Goal: Task Accomplishment & Management: Manage account settings

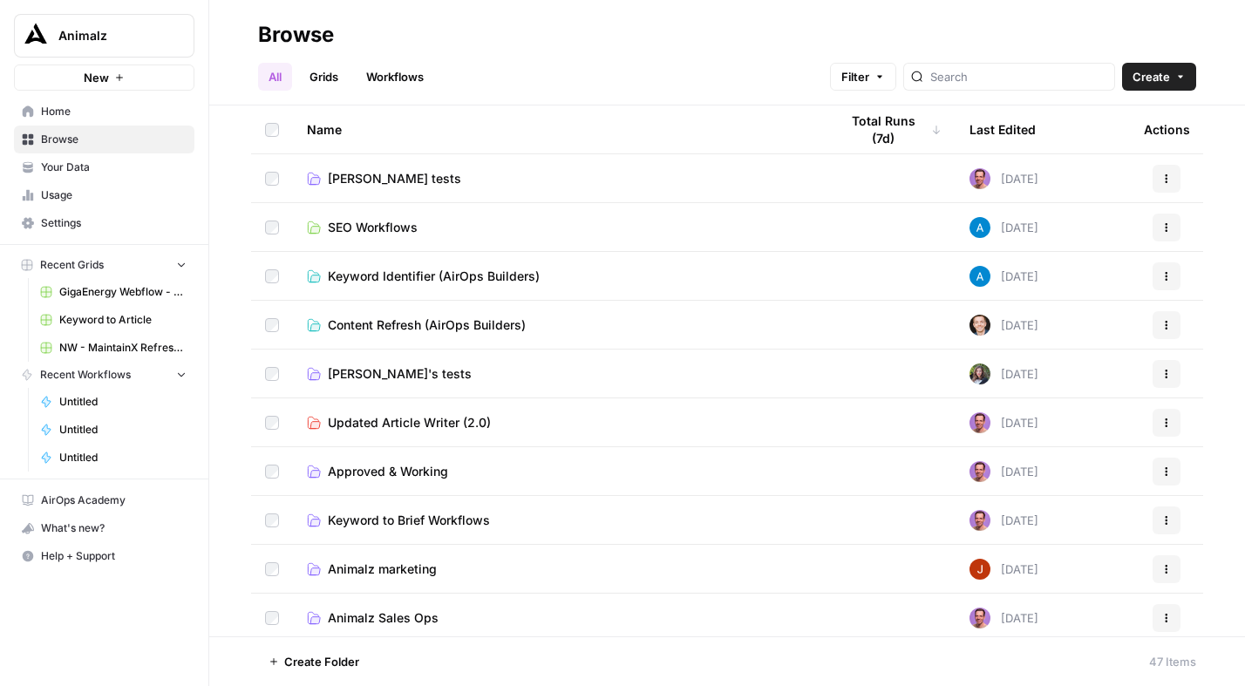
click at [366, 229] on span "SEO Workflows" at bounding box center [373, 227] width 90 height 17
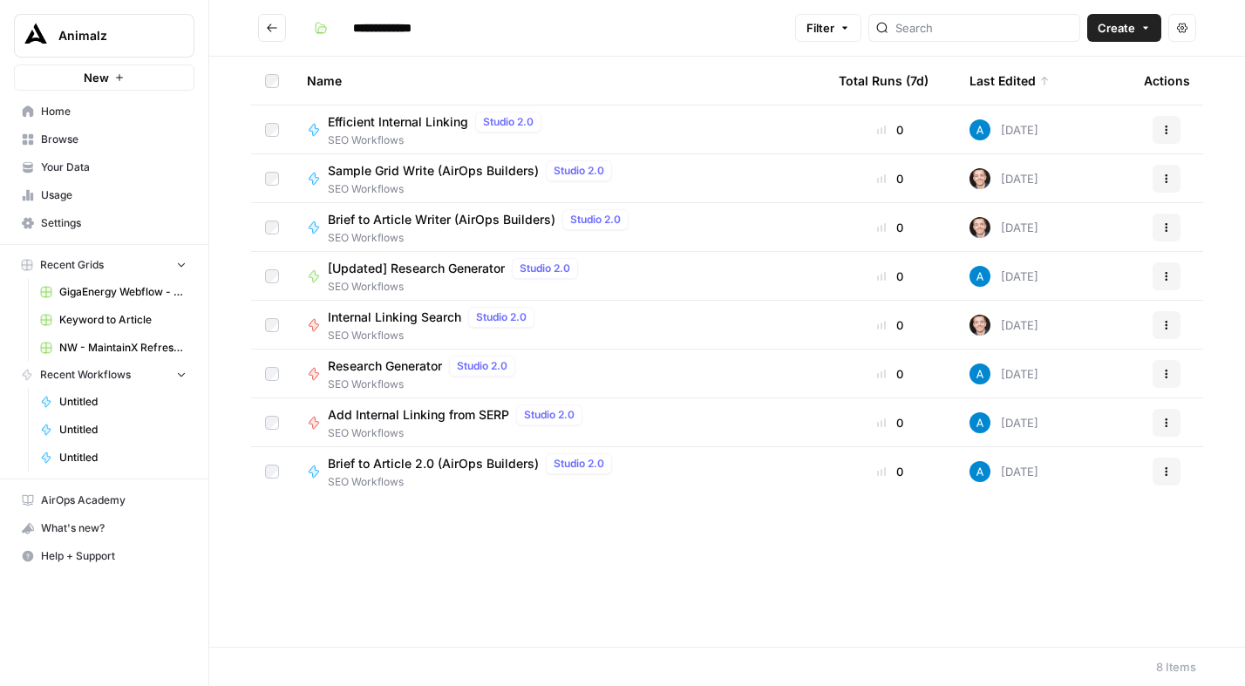
click at [268, 30] on icon "Go back" at bounding box center [272, 28] width 12 height 12
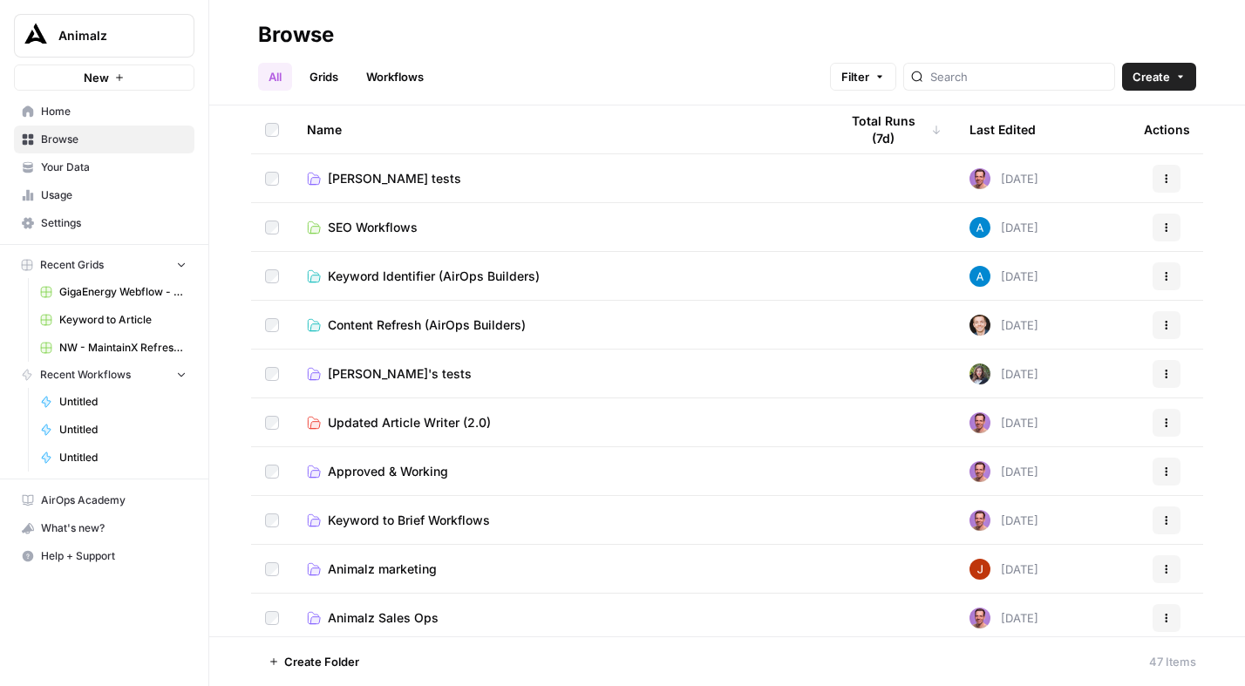
click at [351, 176] on span "[PERSON_NAME] tests" at bounding box center [394, 178] width 133 height 17
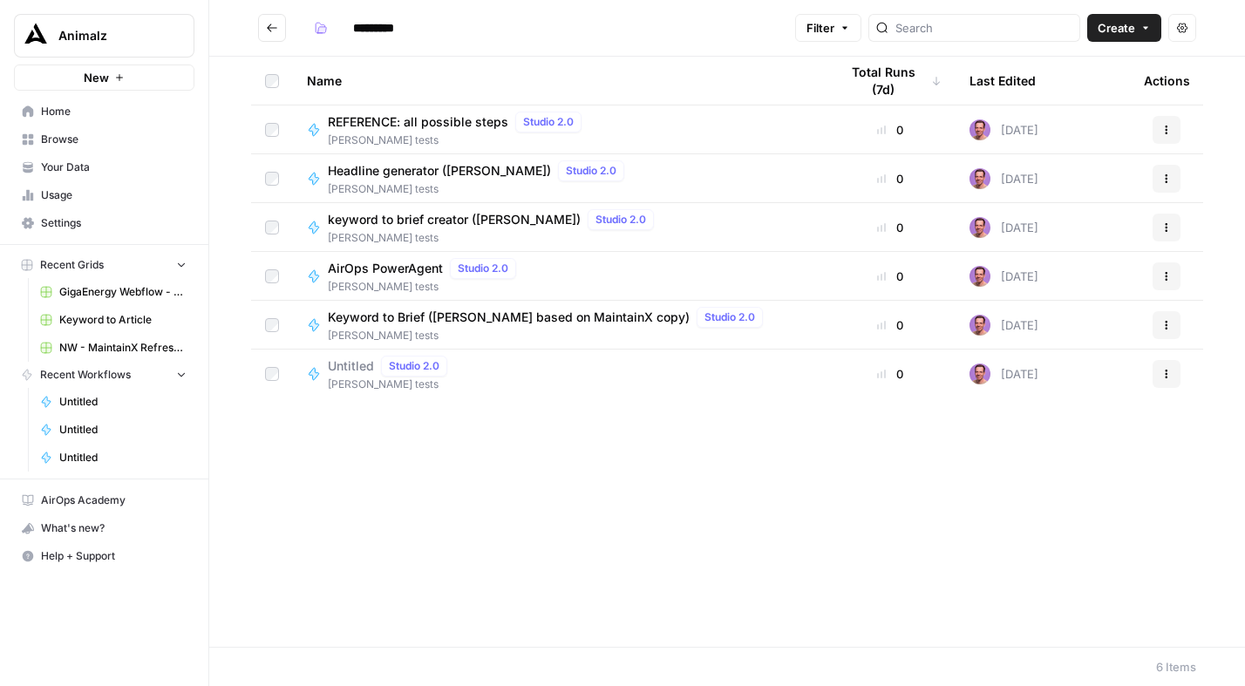
click at [270, 25] on icon "Go back" at bounding box center [272, 28] width 12 height 12
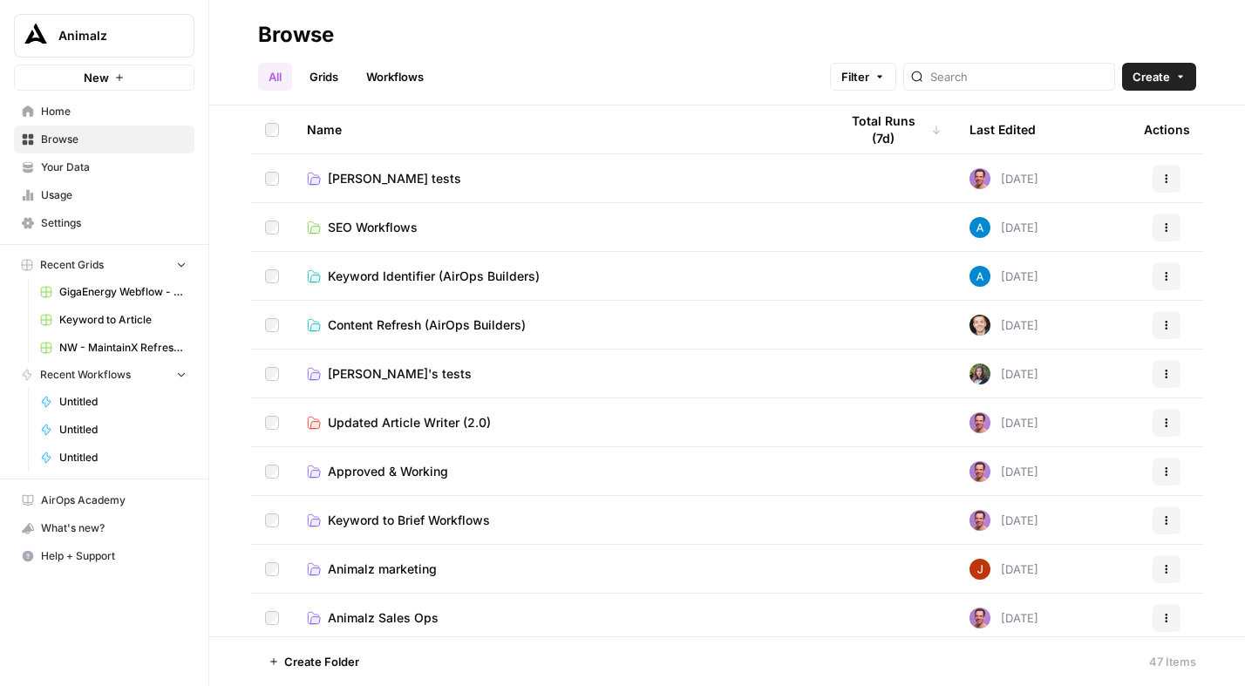
click at [375, 232] on span "SEO Workflows" at bounding box center [373, 227] width 90 height 17
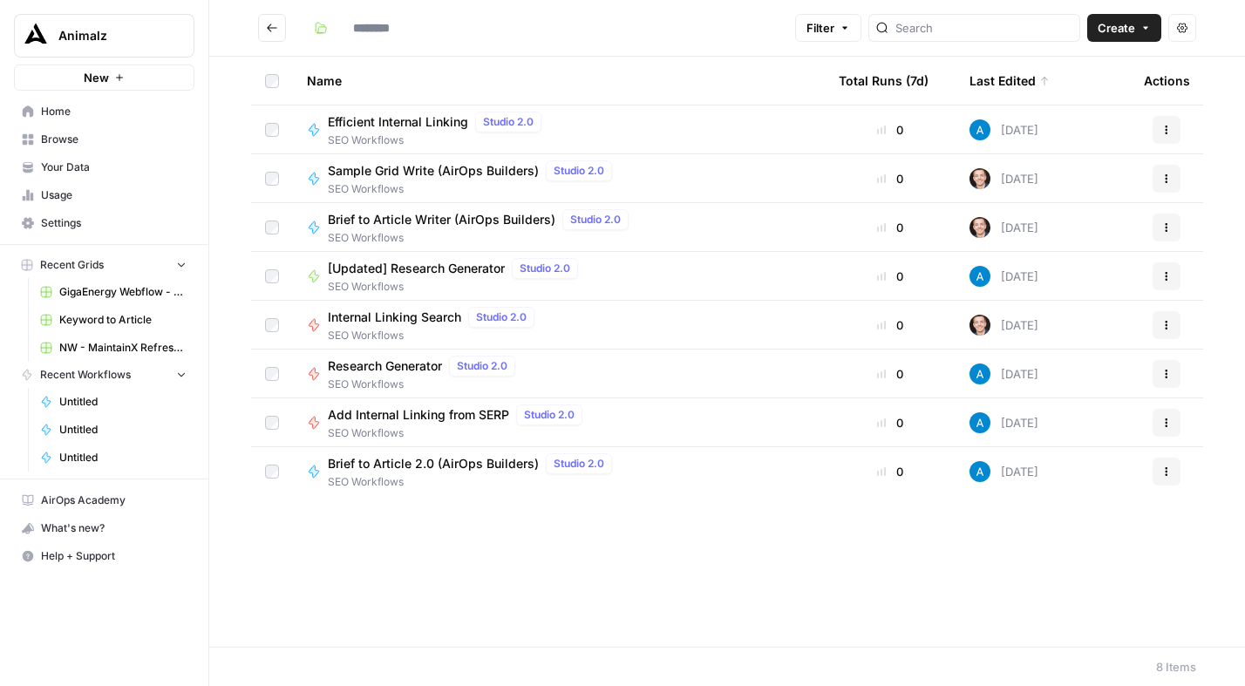
type input "**********"
click at [272, 24] on icon "Go back" at bounding box center [272, 28] width 12 height 12
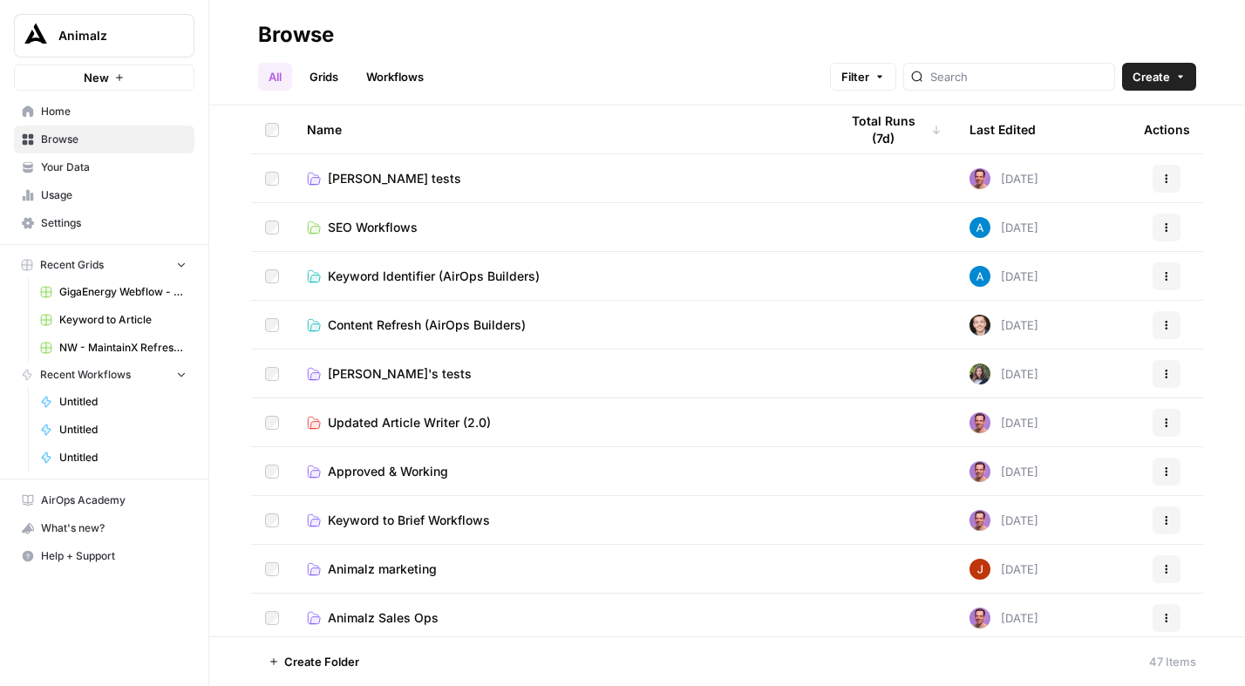
scroll to position [5, 0]
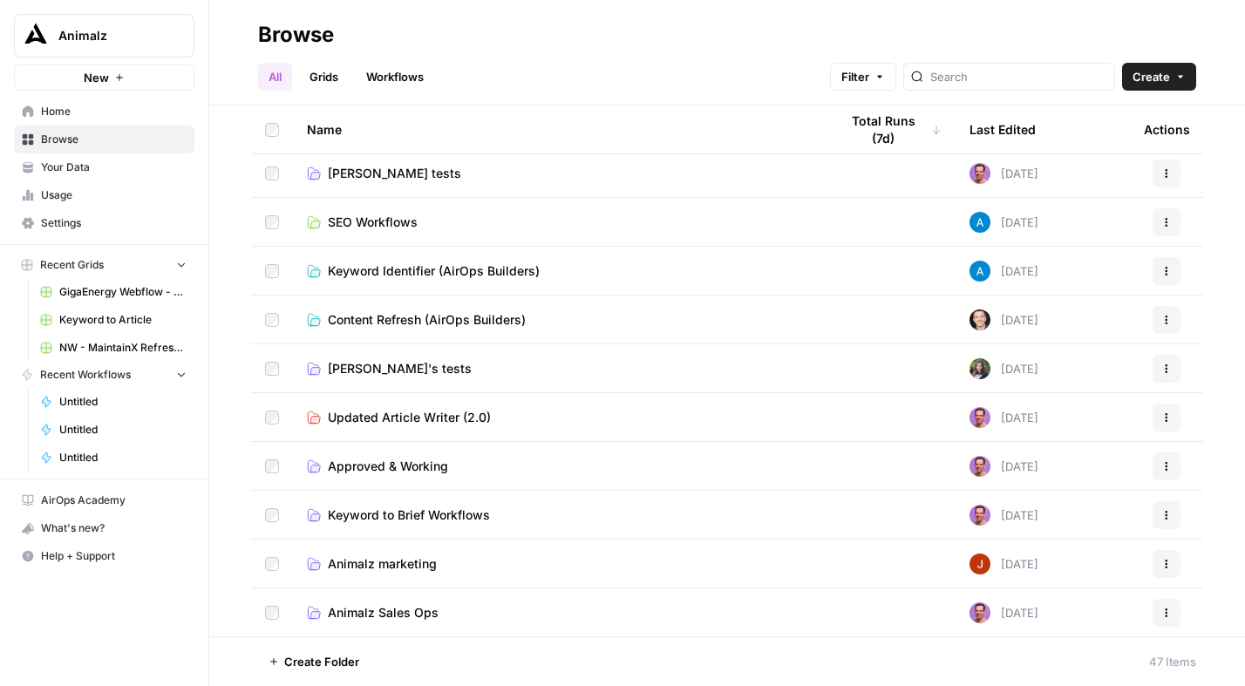
click at [396, 216] on span "SEO Workflows" at bounding box center [373, 222] width 90 height 17
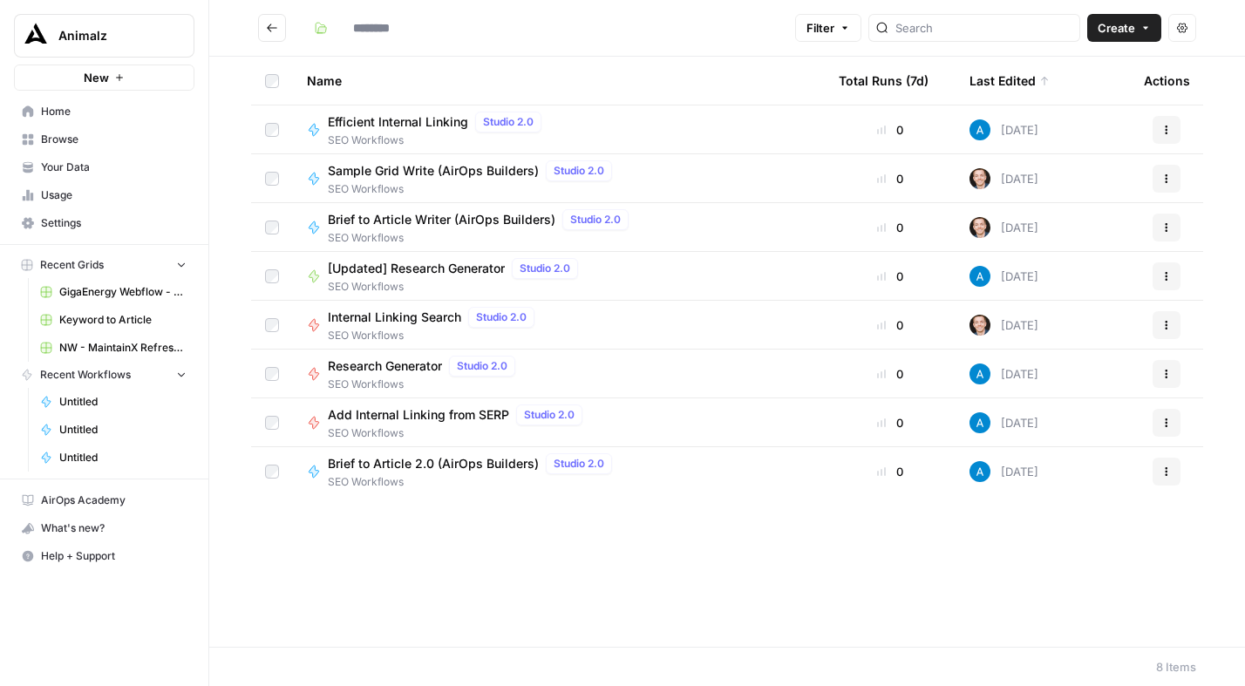
type input "**********"
click at [271, 17] on button "Go back" at bounding box center [272, 28] width 28 height 28
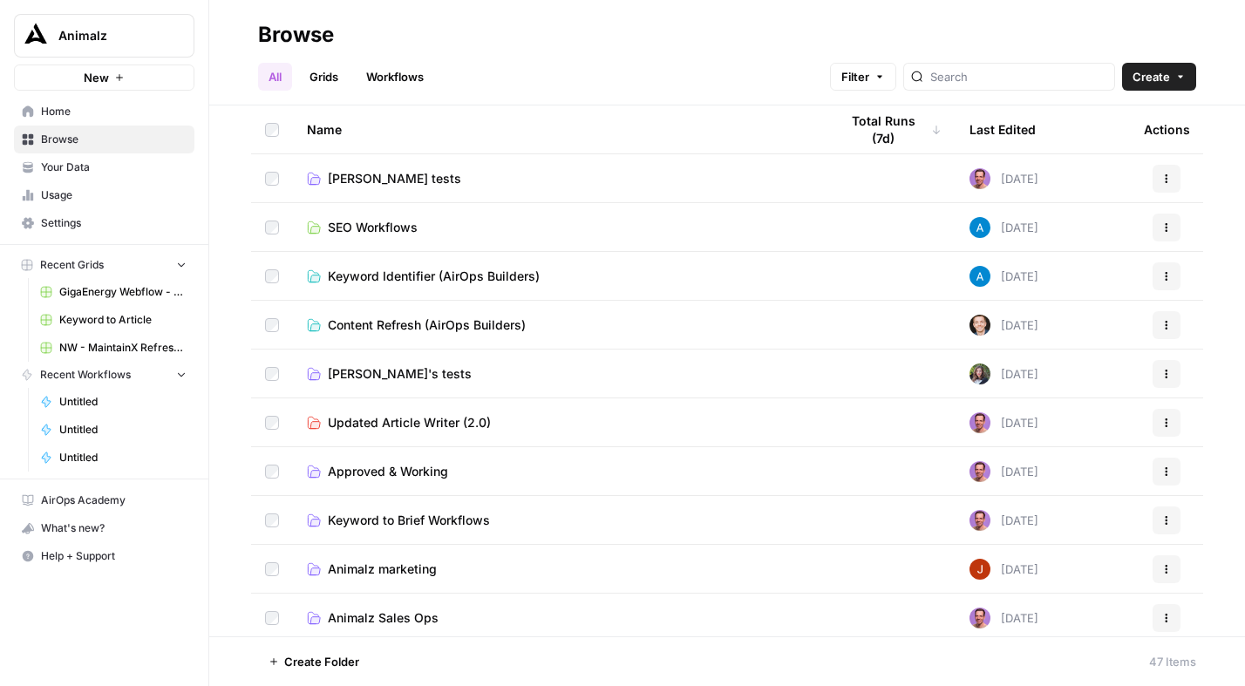
click at [359, 227] on span "SEO Workflows" at bounding box center [373, 227] width 90 height 17
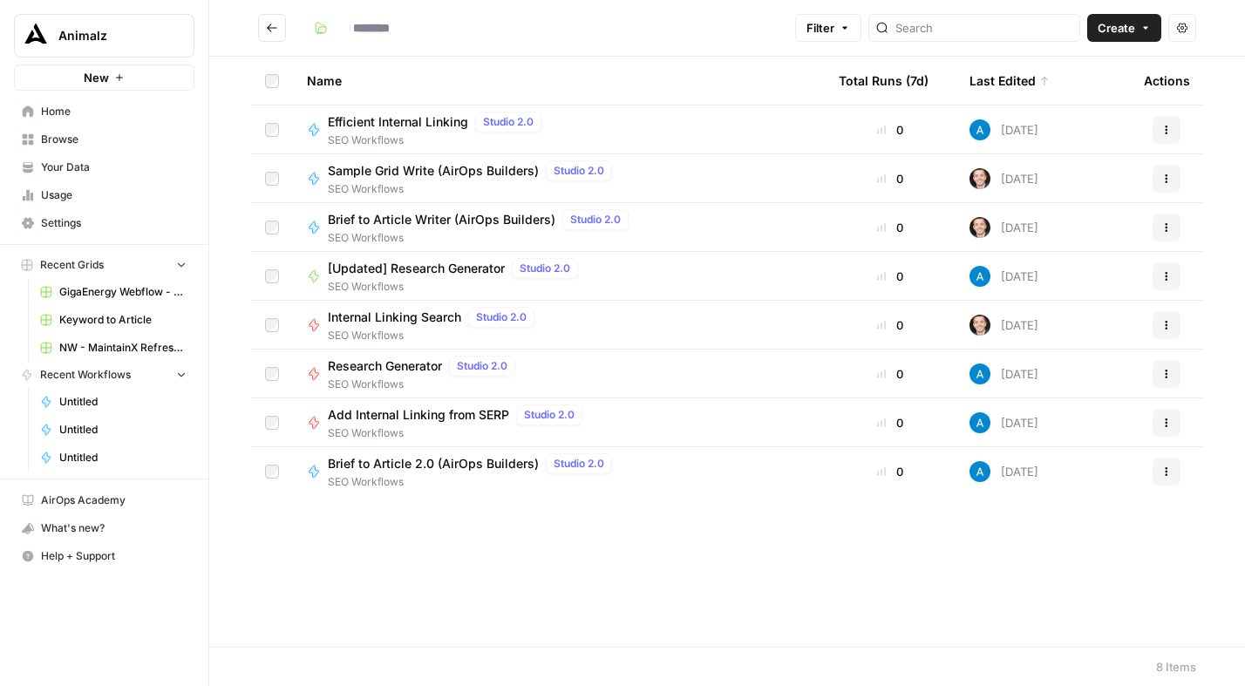
type input "**********"
click at [135, 75] on button "New" at bounding box center [104, 78] width 180 height 26
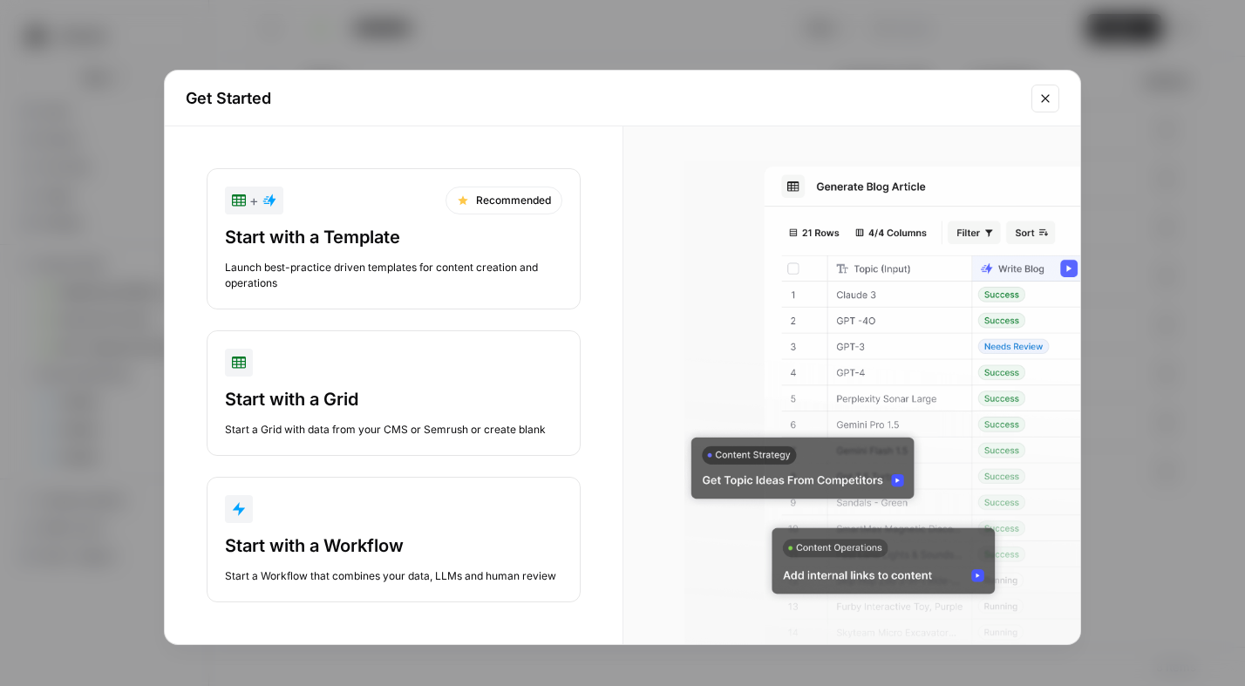
click at [460, 255] on div "Start with a Template Launch best-practice driven templates for content creatio…" at bounding box center [393, 258] width 337 height 66
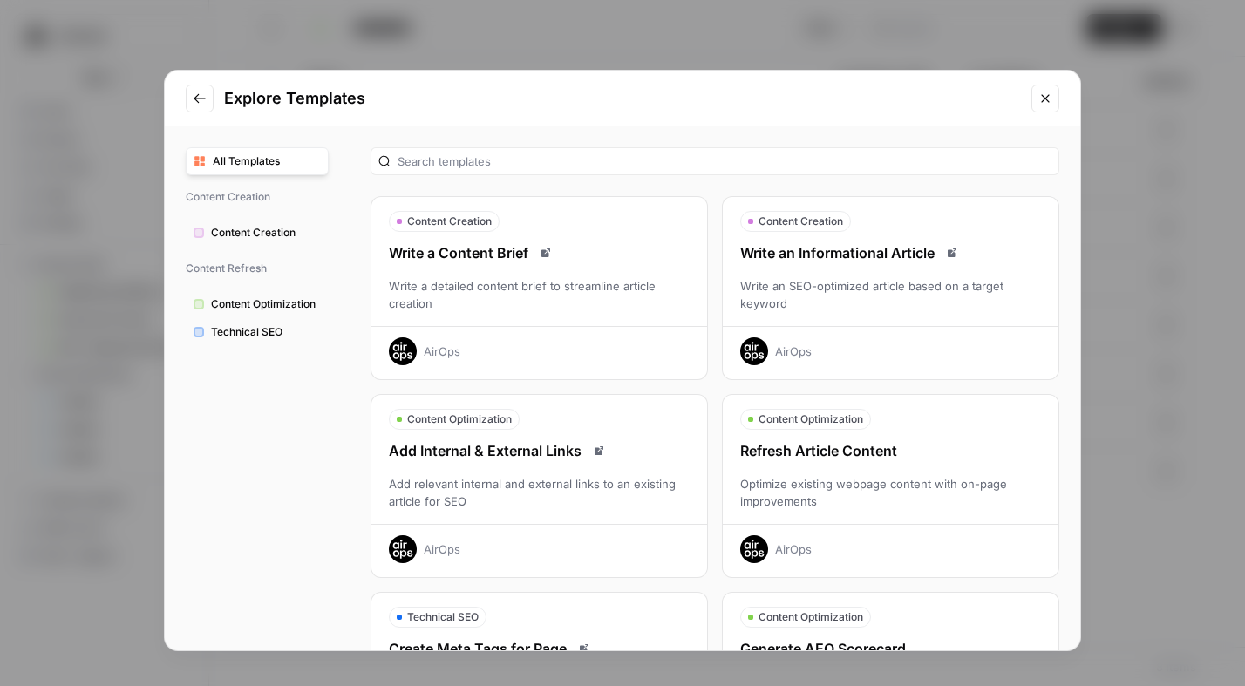
click at [254, 153] on span "All Templates" at bounding box center [267, 161] width 108 height 16
click at [275, 327] on span "Technical SEO" at bounding box center [266, 332] width 110 height 16
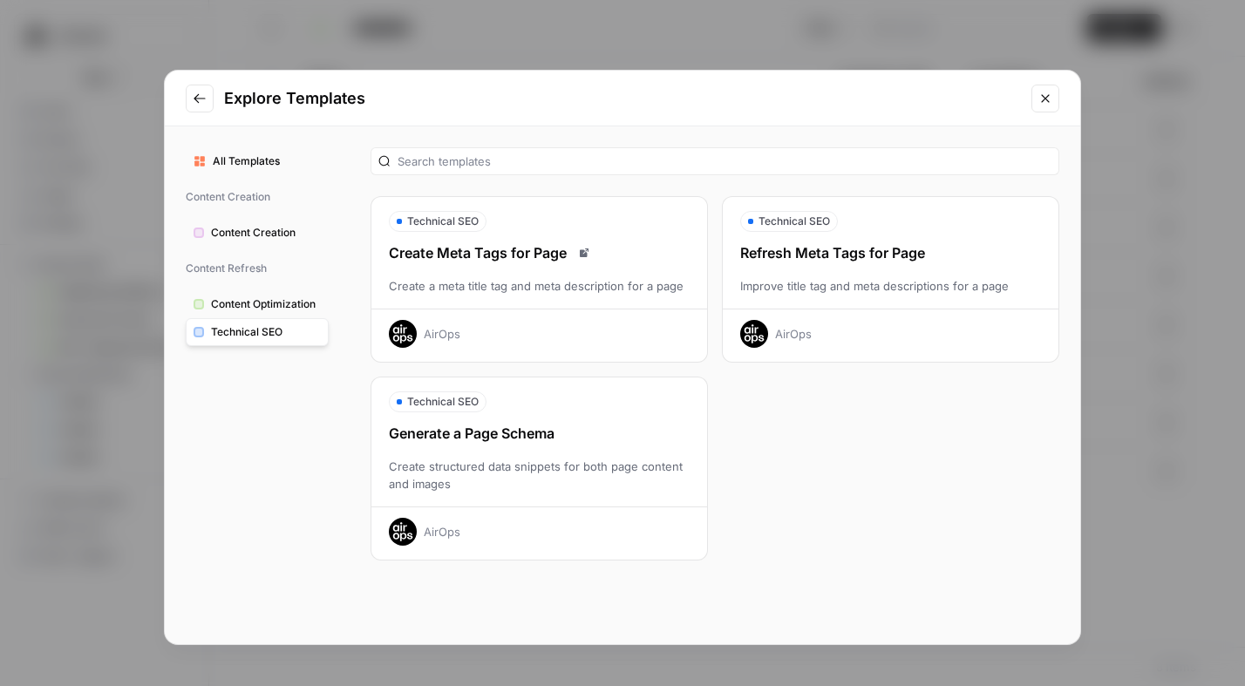
click at [1038, 105] on button "Close modal" at bounding box center [1045, 99] width 28 height 28
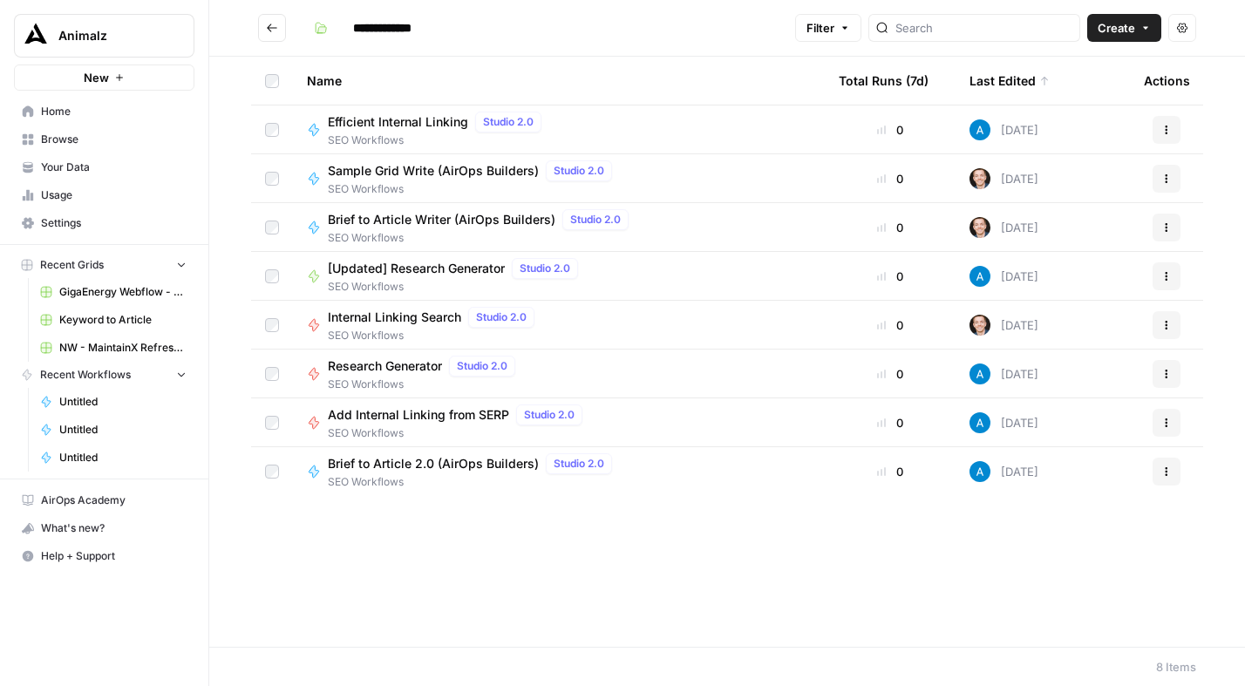
click at [127, 78] on button "New" at bounding box center [104, 78] width 180 height 26
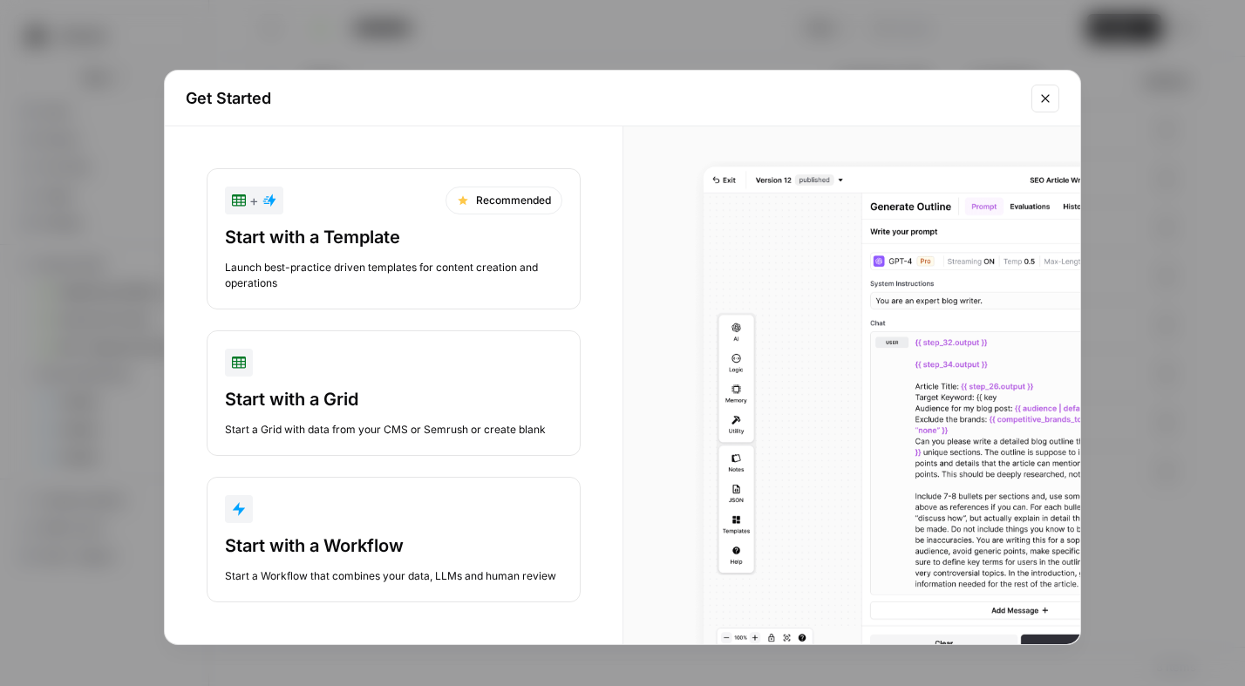
click at [400, 564] on div "Start with a Workflow Start a Workflow that combines your data, LLMs and human …" at bounding box center [393, 558] width 337 height 51
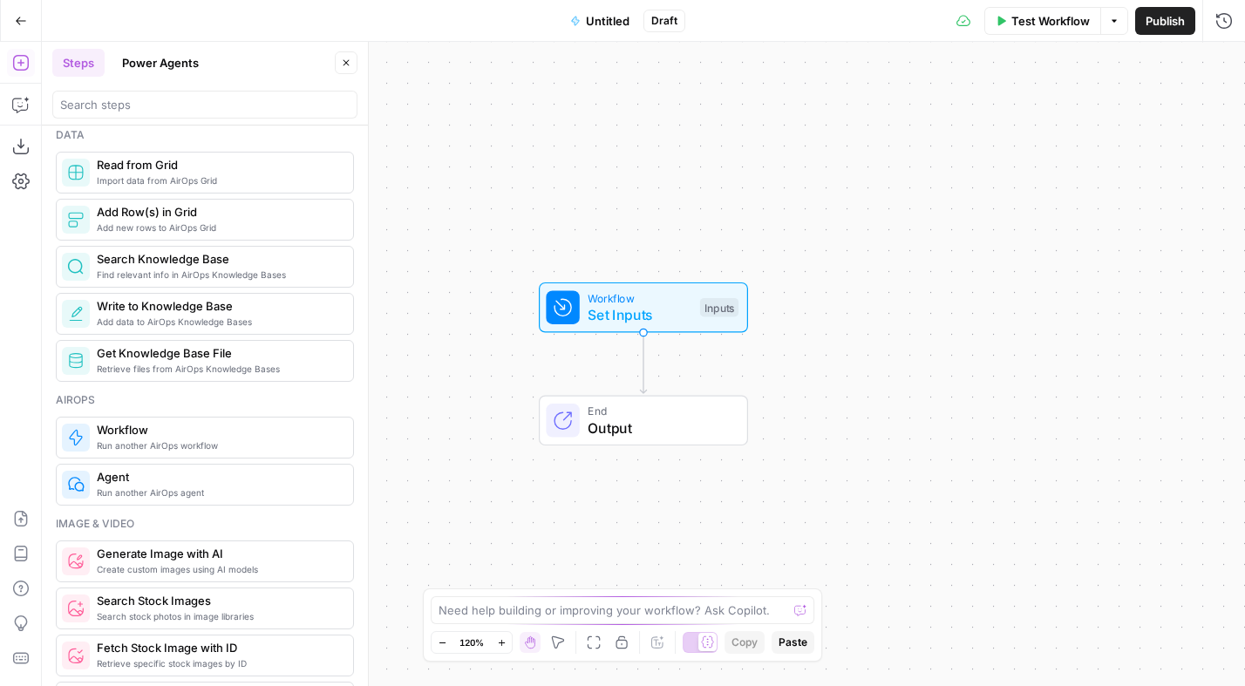
scroll to position [263, 0]
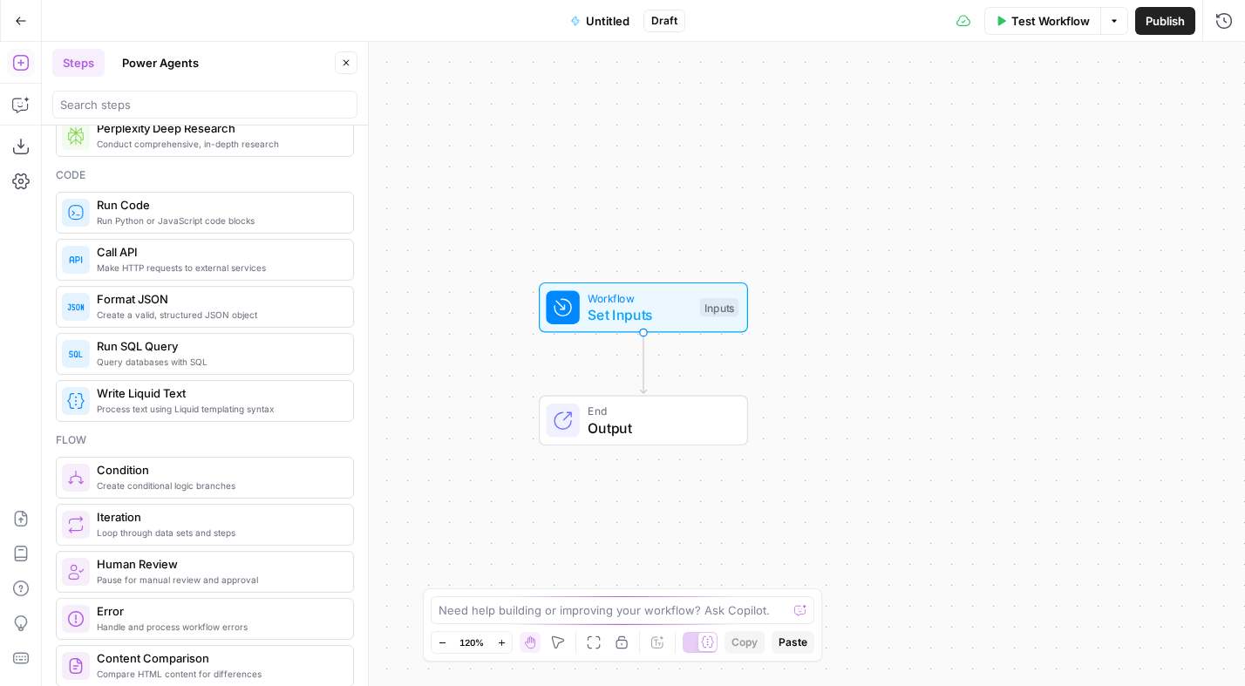
click at [172, 73] on button "Power Agents" at bounding box center [161, 63] width 98 height 28
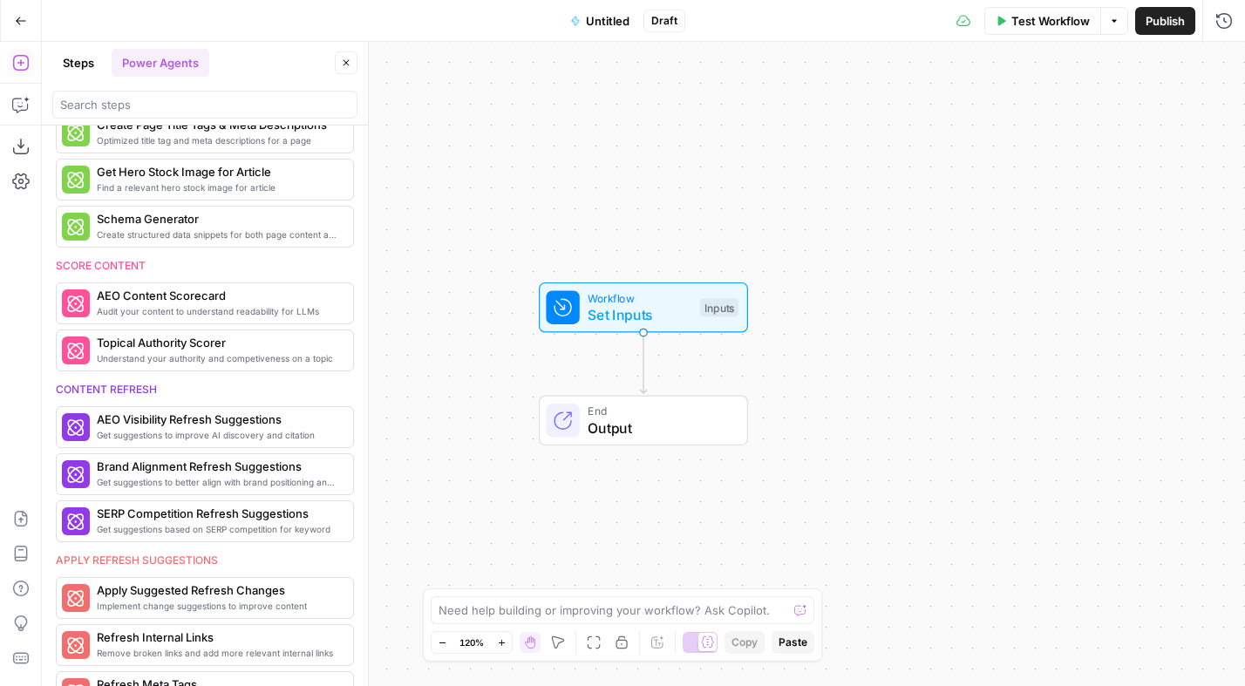
scroll to position [588, 0]
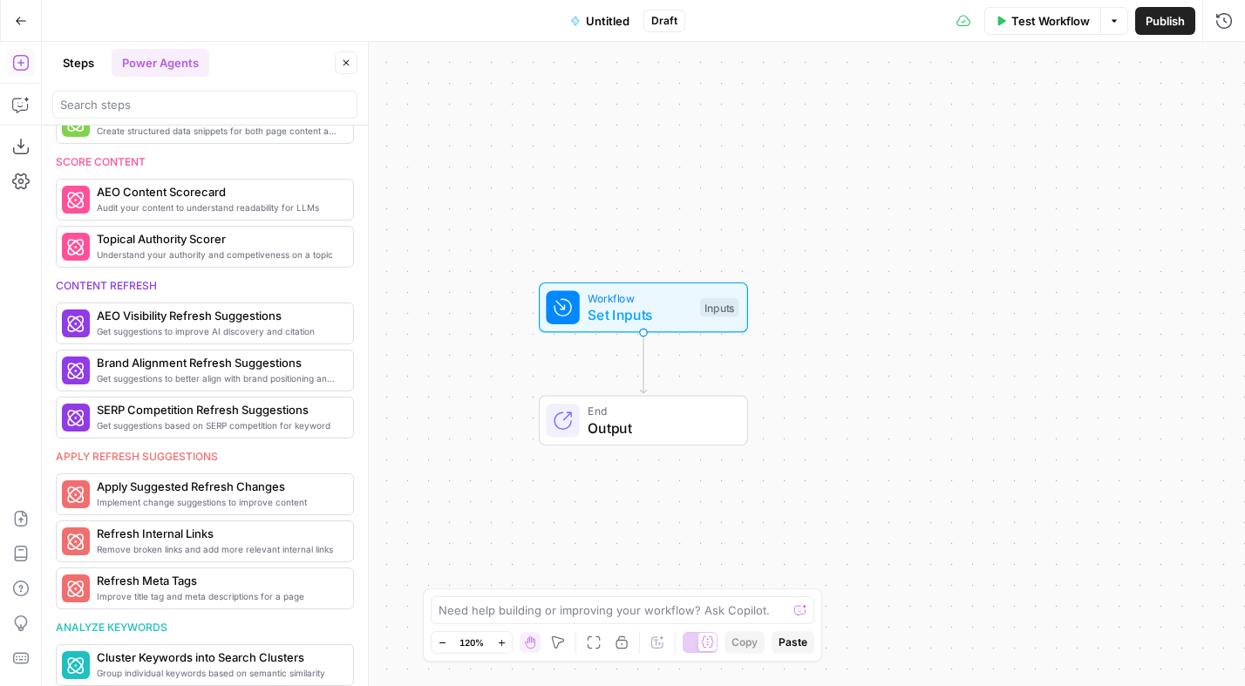
click at [19, 23] on icon "button" at bounding box center [21, 21] width 12 height 12
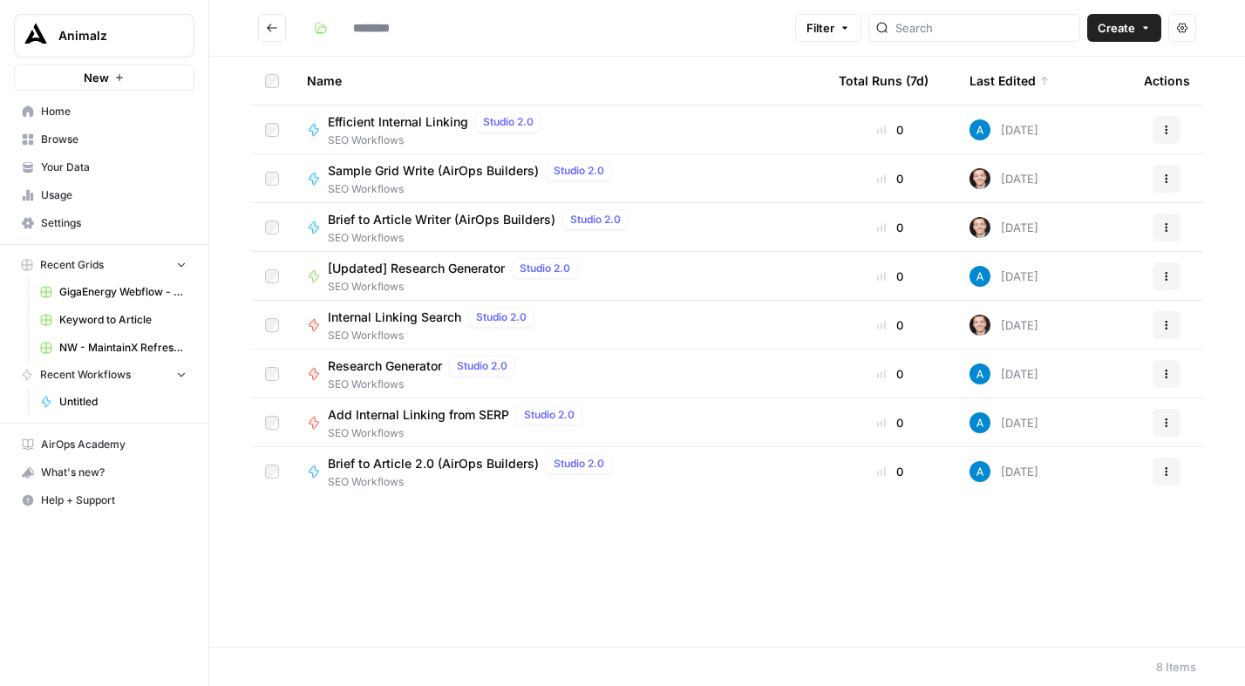
type input "**********"
click at [105, 166] on span "Your Data" at bounding box center [114, 168] width 146 height 16
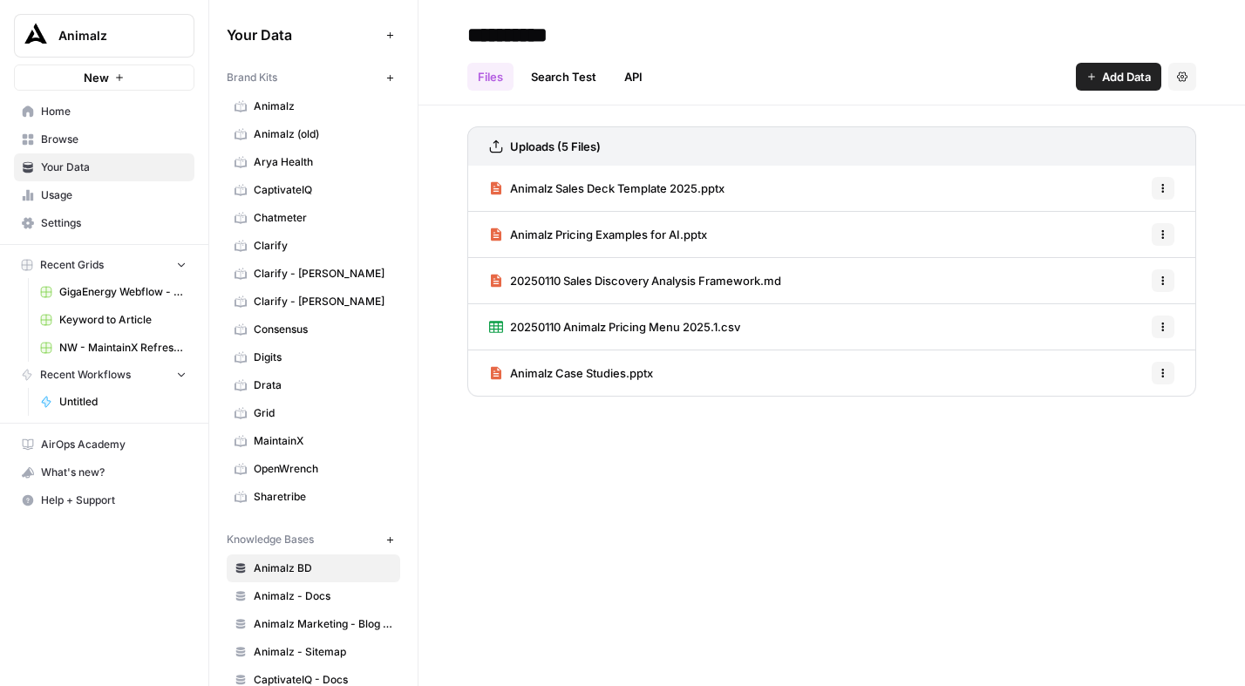
click at [1184, 76] on icon "button" at bounding box center [1182, 76] width 10 height 10
click at [957, 53] on div "Files Search Test API Add Data Settings" at bounding box center [831, 70] width 729 height 42
click at [1165, 183] on icon "button" at bounding box center [1163, 188] width 10 height 10
click at [956, 72] on div "Files Search Test API Add Data Settings" at bounding box center [831, 70] width 729 height 42
click at [1092, 74] on icon "button" at bounding box center [1091, 76] width 10 height 10
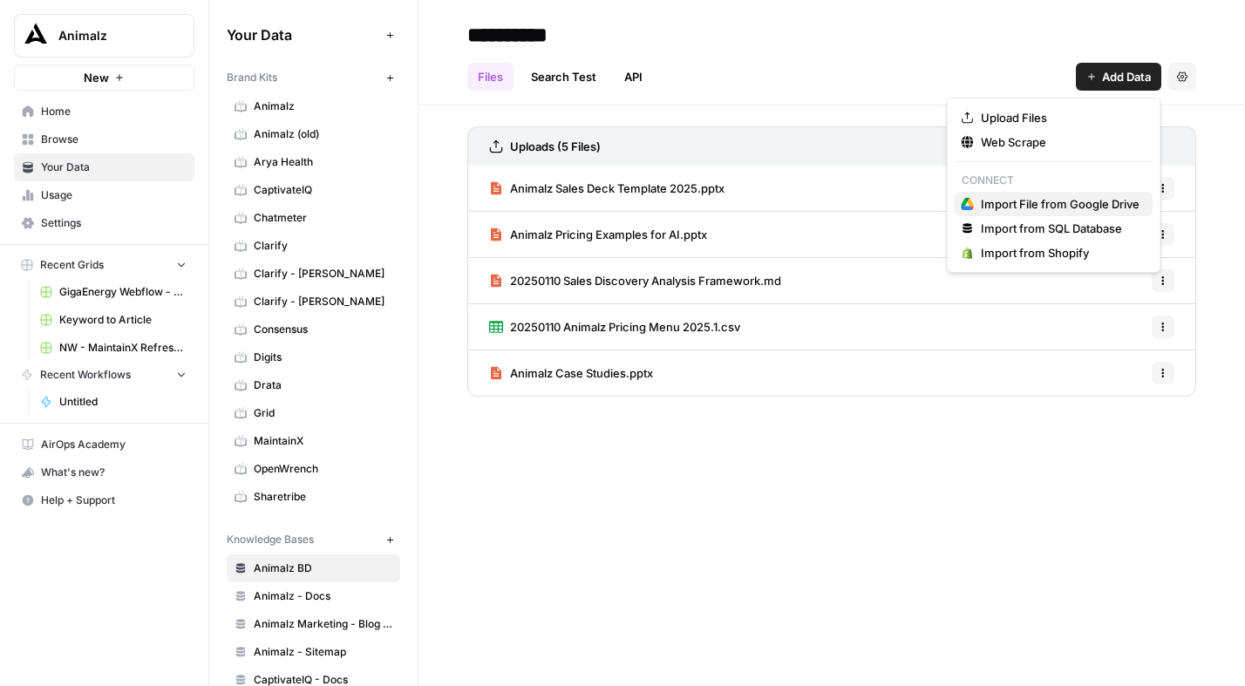
click at [1087, 202] on span "Import File from Google Drive" at bounding box center [1060, 203] width 159 height 17
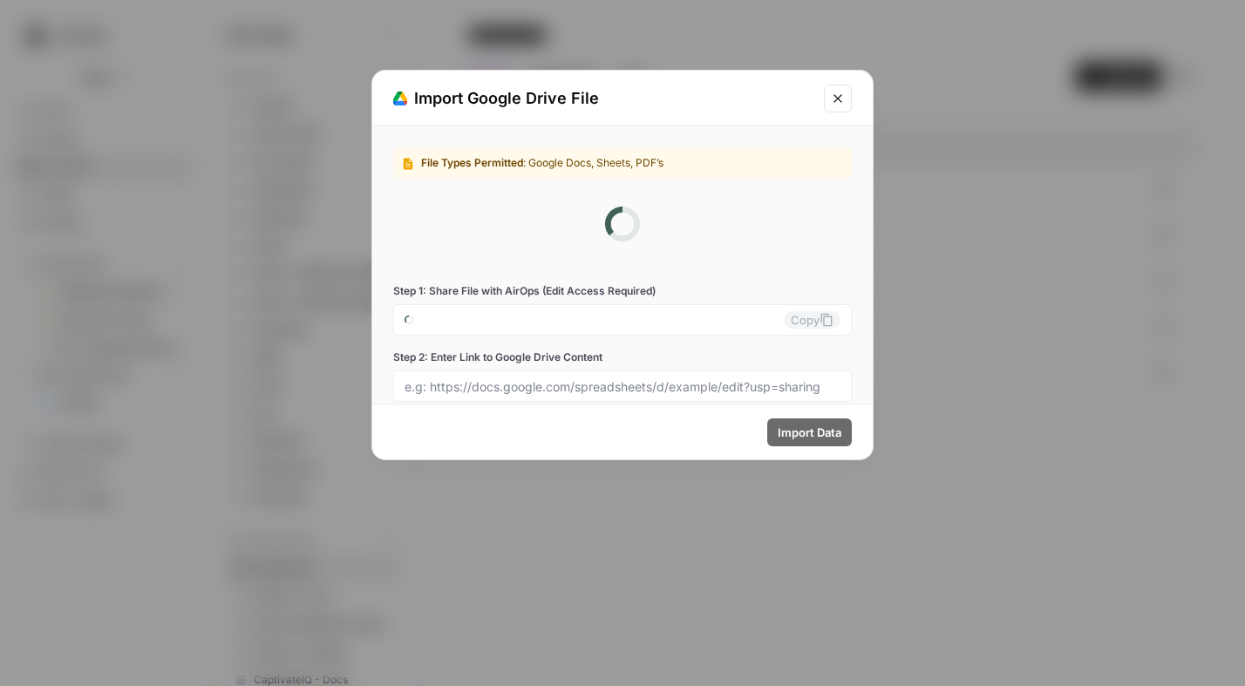
type input "[EMAIL_ADDRESS][DOMAIN_NAME]"
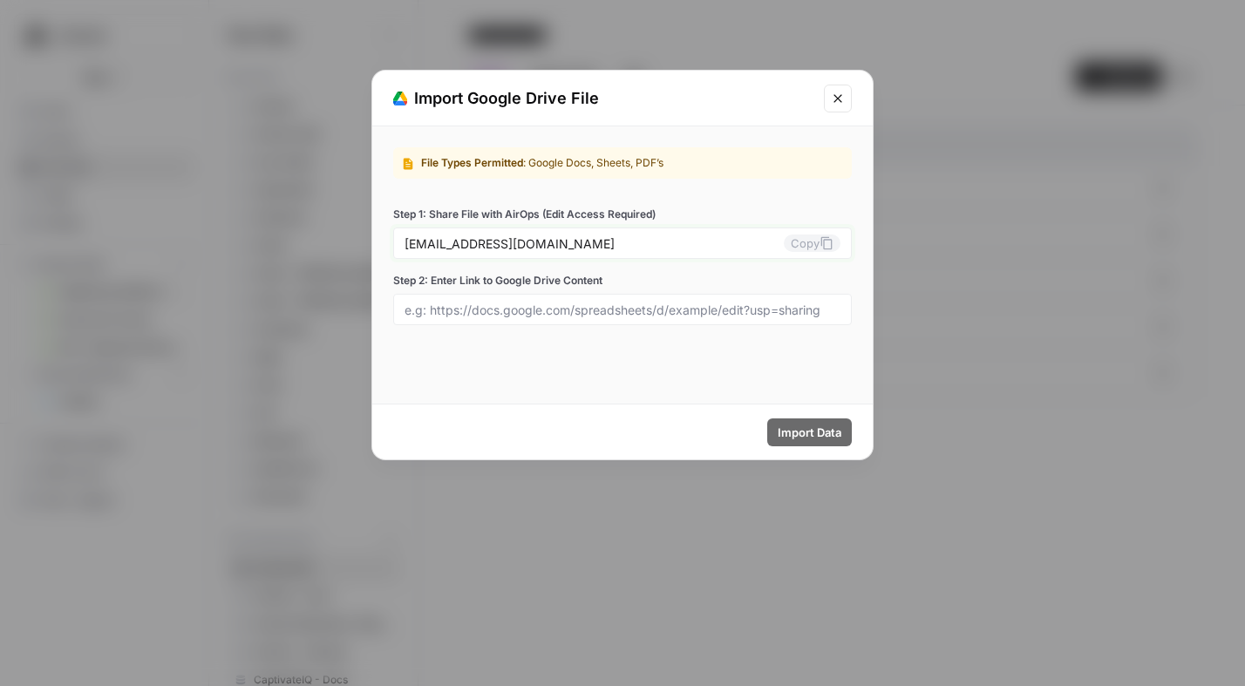
click at [637, 242] on input "[EMAIL_ADDRESS][DOMAIN_NAME]" at bounding box center [593, 243] width 379 height 16
click at [506, 309] on input "Step 2: Enter Link to Google Drive Content" at bounding box center [622, 310] width 436 height 16
click at [839, 87] on button "Close modal" at bounding box center [838, 99] width 28 height 28
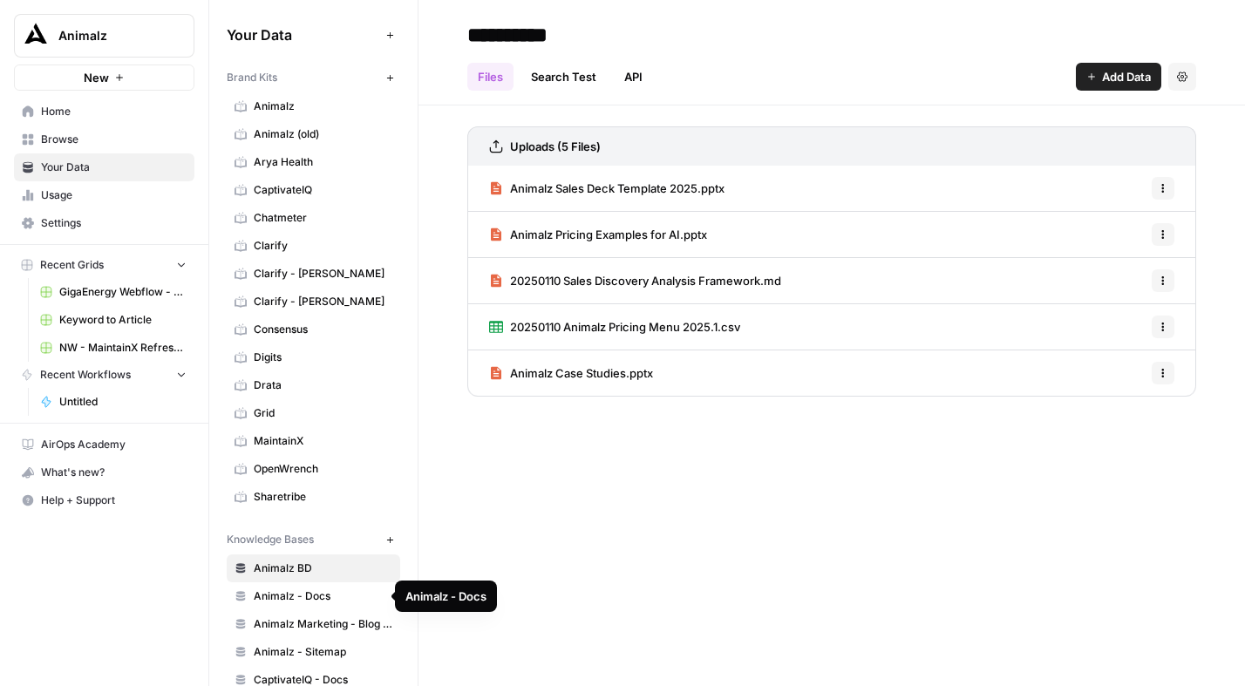
click at [263, 594] on span "Animalz - Docs" at bounding box center [323, 596] width 139 height 16
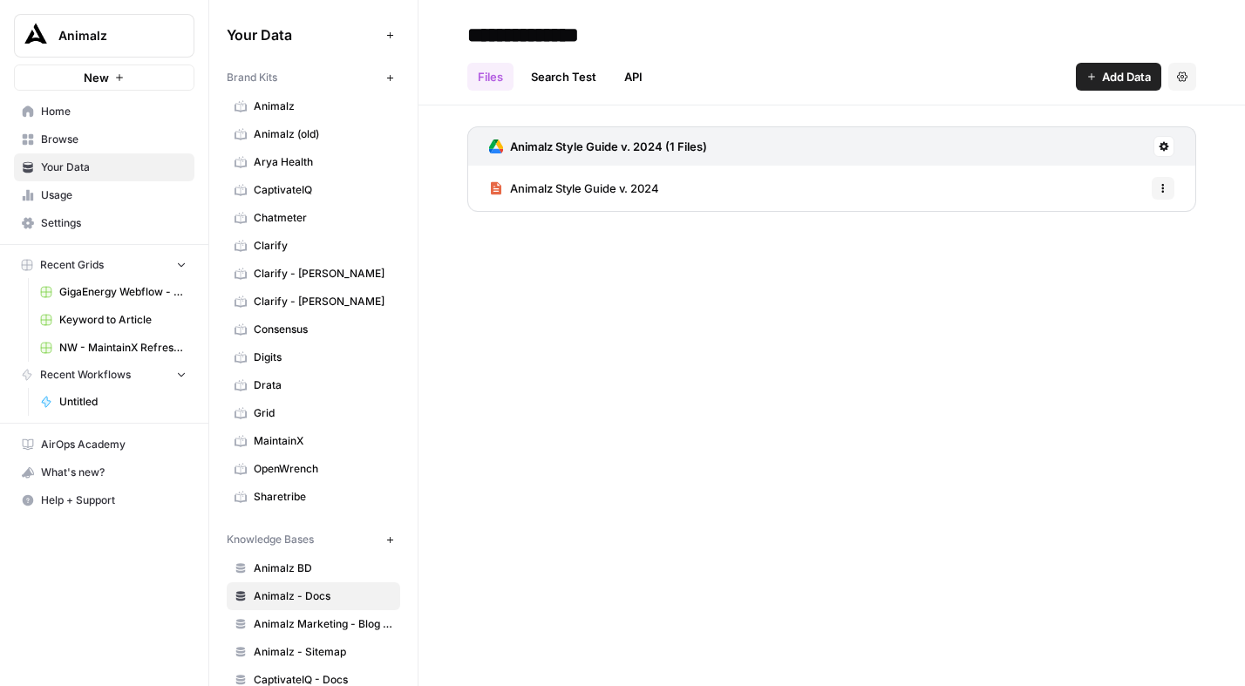
click at [1161, 146] on icon at bounding box center [1164, 147] width 10 height 10
click at [1096, 211] on span "Schedule Data Sync" at bounding box center [1096, 208] width 107 height 17
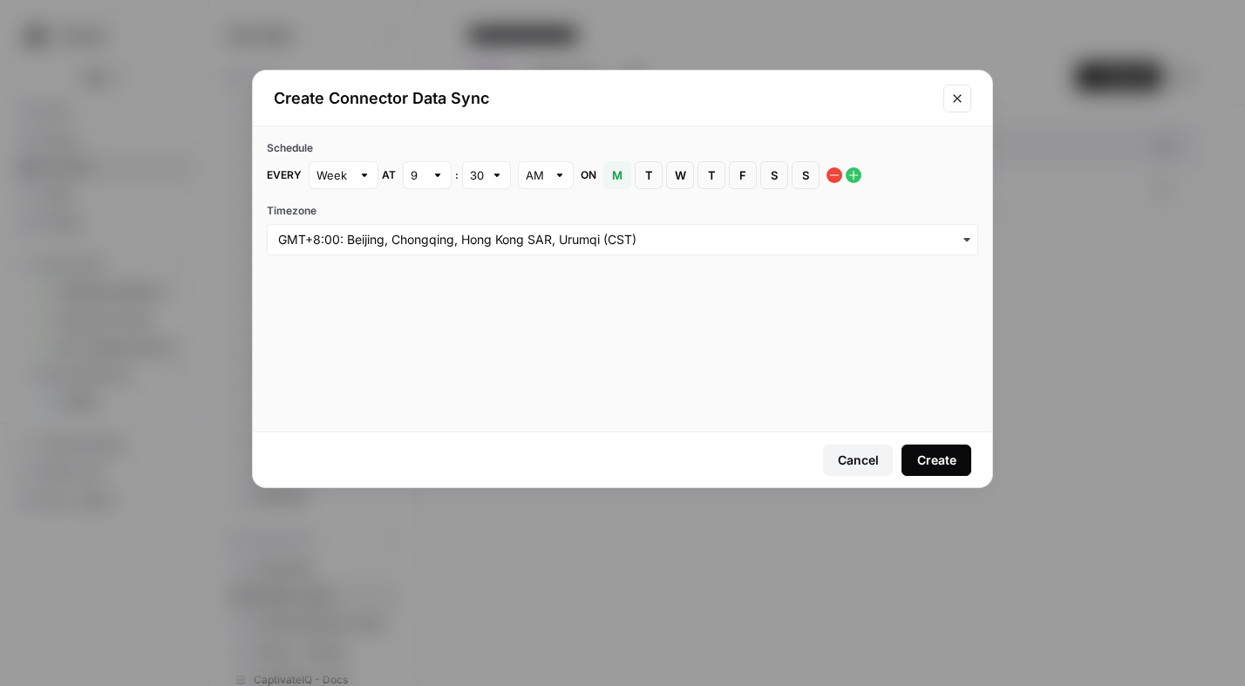
click at [961, 97] on icon "Close modal" at bounding box center [957, 99] width 14 height 14
